Goal: Transaction & Acquisition: Purchase product/service

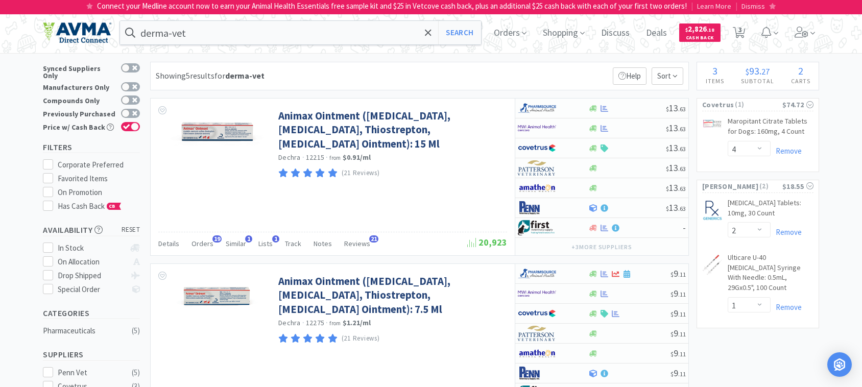
select select "4"
select select "2"
select select "1"
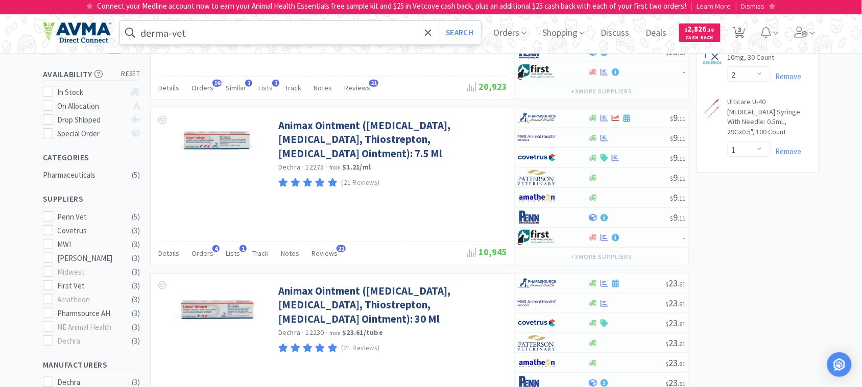
click at [249, 39] on input "derma-vet" at bounding box center [300, 32] width 361 height 23
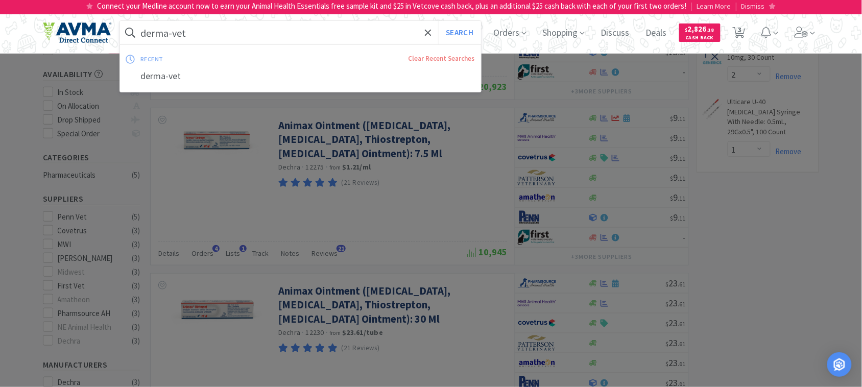
paste input "035862"
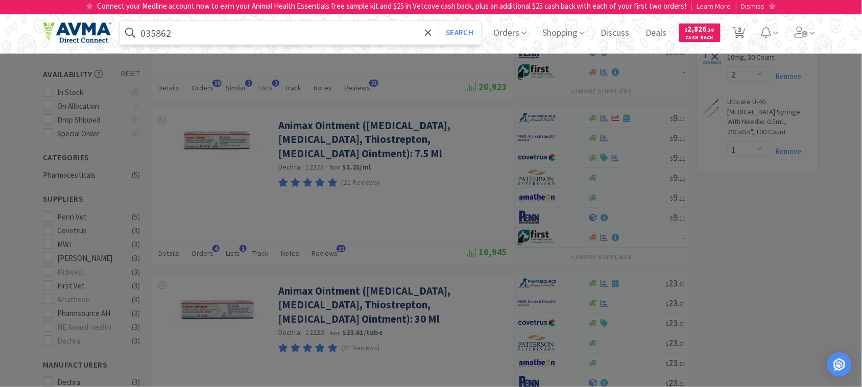
click at [438, 21] on button "Search" at bounding box center [459, 32] width 42 height 23
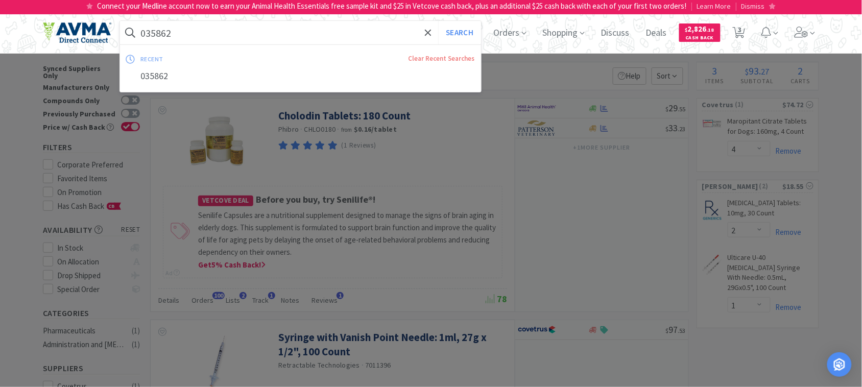
click at [213, 41] on input "035862" at bounding box center [300, 32] width 361 height 23
paste input "51664"
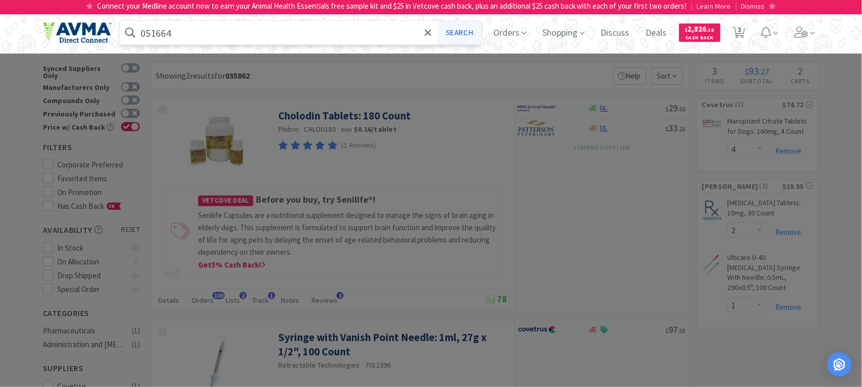
type input "051664"
click at [473, 33] on button "Search" at bounding box center [459, 32] width 42 height 23
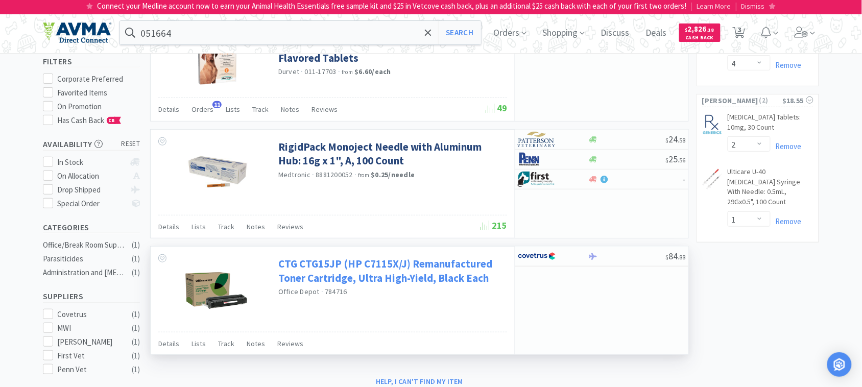
scroll to position [64, 0]
